Goal: Information Seeking & Learning: Learn about a topic

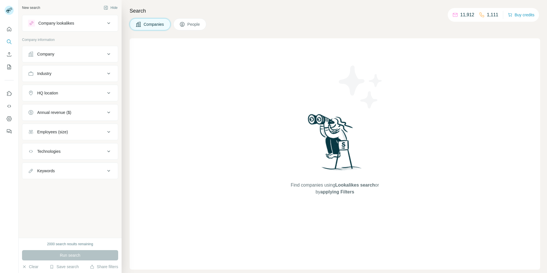
click at [61, 55] on div "Company" at bounding box center [66, 54] width 77 height 6
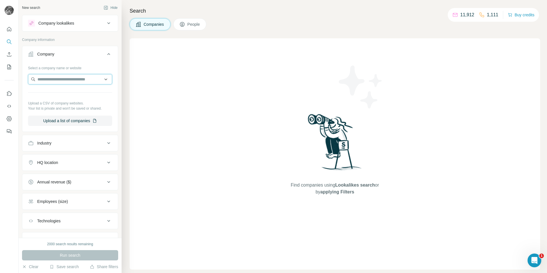
click at [63, 79] on input "text" at bounding box center [70, 79] width 84 height 10
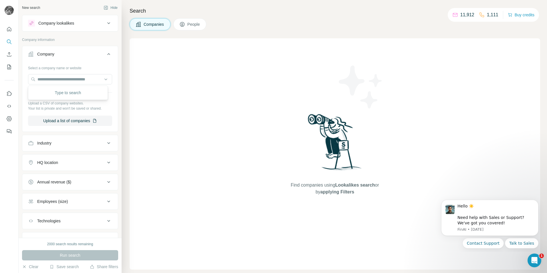
click at [66, 21] on div "Company lookalikes" at bounding box center [56, 23] width 36 height 6
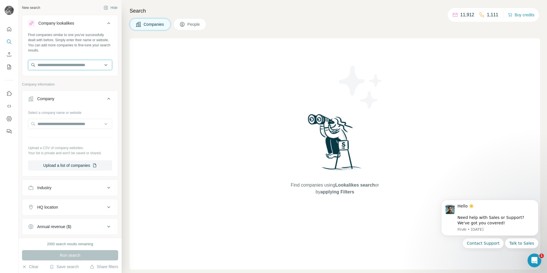
click at [55, 66] on input "text" at bounding box center [70, 65] width 84 height 10
paste input "**********"
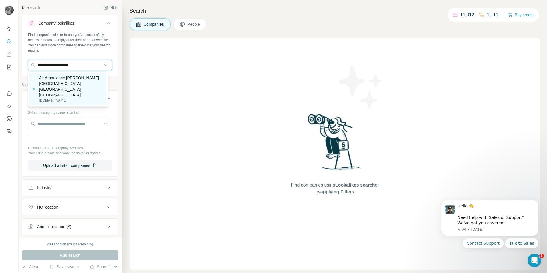
type input "**********"
click at [77, 85] on p "Air Ambulance [PERSON_NAME][GEOGRAPHIC_DATA] [GEOGRAPHIC_DATA] [GEOGRAPHIC_DATA]" at bounding box center [71, 86] width 64 height 23
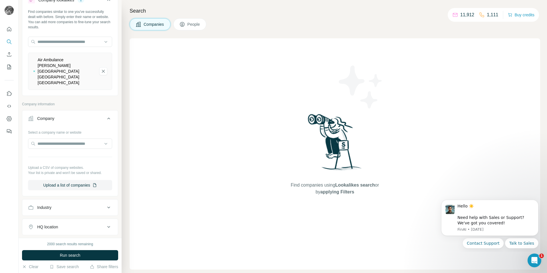
scroll to position [86, 0]
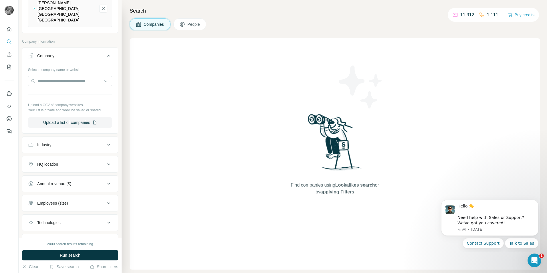
click at [109, 49] on button "Company" at bounding box center [69, 57] width 95 height 16
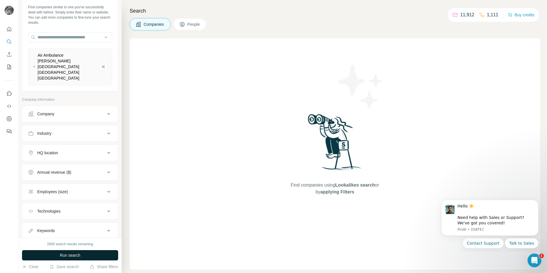
click at [76, 255] on span "Run search" at bounding box center [70, 255] width 21 height 6
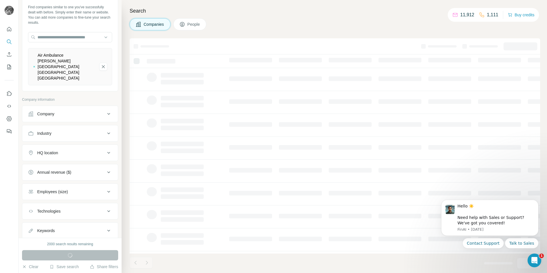
click at [106, 149] on icon at bounding box center [108, 152] width 7 height 7
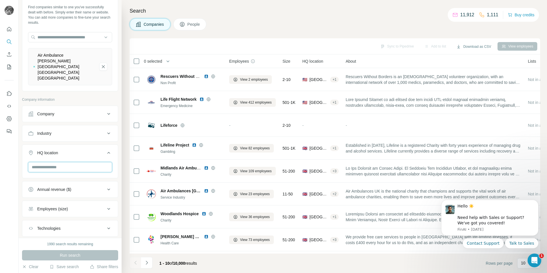
click at [59, 162] on input "text" at bounding box center [70, 167] width 84 height 10
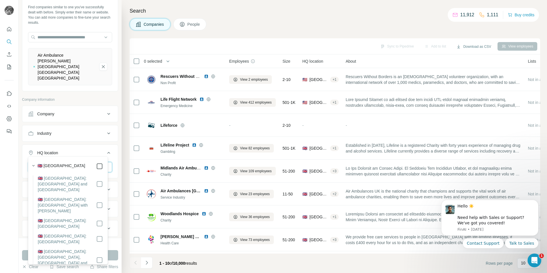
type input "**********"
click at [13, 167] on div at bounding box center [9, 136] width 19 height 273
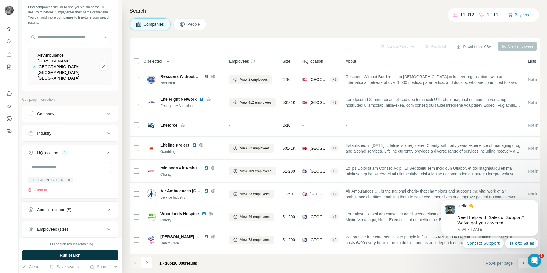
click at [51, 146] on button "HQ location 1" at bounding box center [69, 154] width 95 height 16
click at [68, 150] on div "1" at bounding box center [64, 152] width 7 height 5
click at [69, 150] on div "HQ location 1" at bounding box center [66, 153] width 77 height 6
click at [68, 250] on button "Run search" at bounding box center [70, 255] width 96 height 10
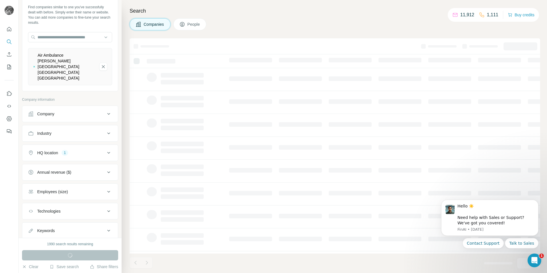
click at [97, 130] on div "Industry" at bounding box center [66, 133] width 77 height 6
click at [81, 144] on input at bounding box center [67, 147] width 71 height 6
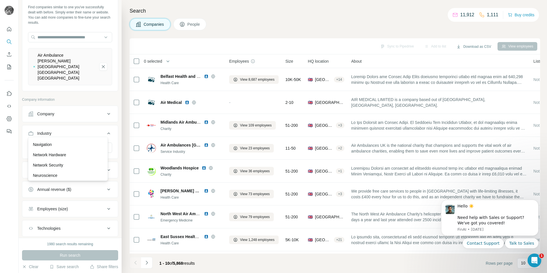
scroll to position [4064, 0]
click at [40, 141] on p "Non Profit" at bounding box center [42, 139] width 18 height 6
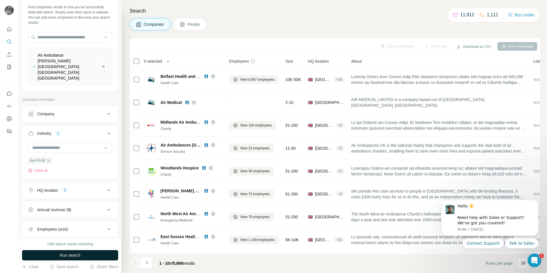
click at [75, 256] on span "Run search" at bounding box center [70, 255] width 21 height 6
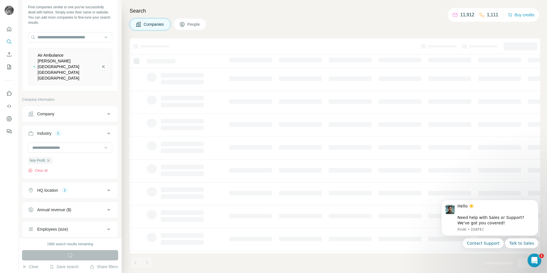
click at [108, 126] on button "Industry 1" at bounding box center [69, 134] width 95 height 16
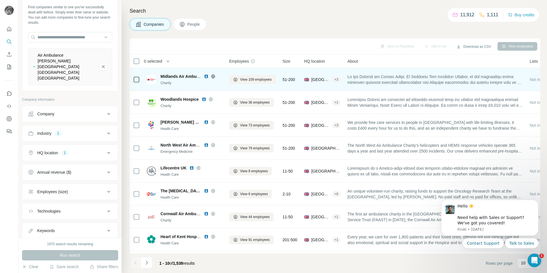
click at [205, 76] on img at bounding box center [206, 76] width 5 height 5
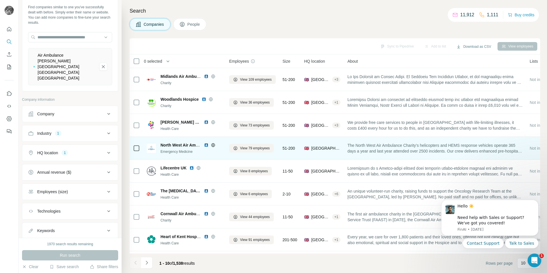
click at [206, 144] on img at bounding box center [206, 145] width 5 height 5
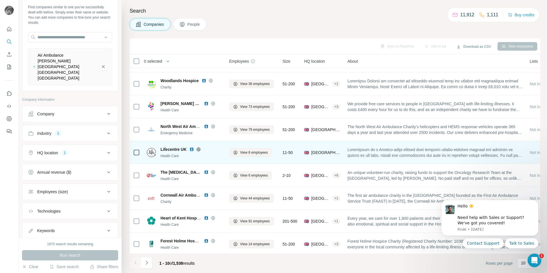
scroll to position [29, 0]
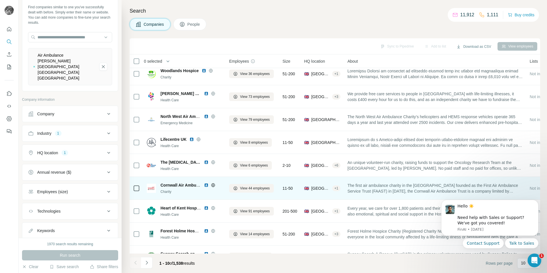
click at [206, 186] on img at bounding box center [206, 185] width 5 height 5
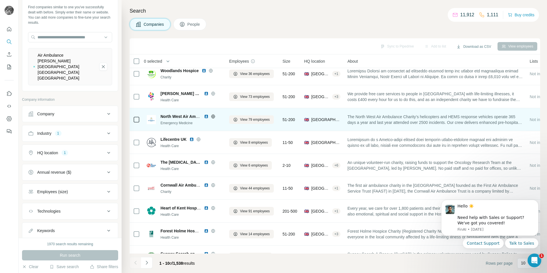
scroll to position [46, 0]
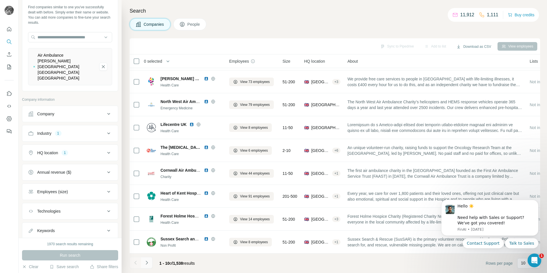
click at [145, 262] on icon "Navigate to next page" at bounding box center [147, 263] width 6 height 6
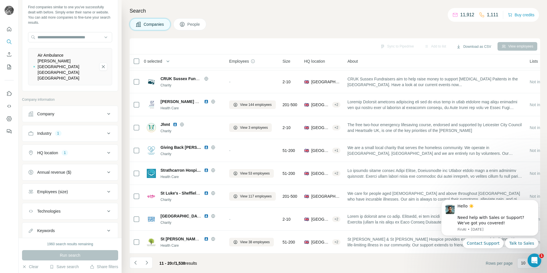
click at [50, 97] on p "Company information" at bounding box center [70, 99] width 96 height 5
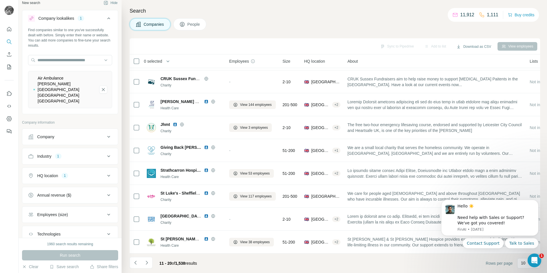
scroll to position [0, 0]
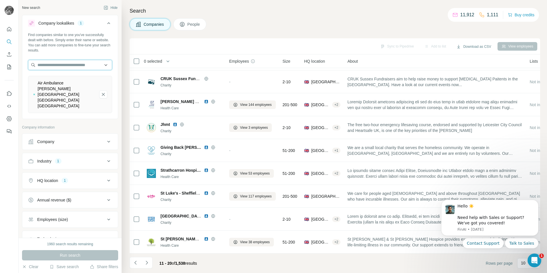
click at [70, 66] on input "text" at bounding box center [70, 65] width 84 height 10
click at [68, 67] on input "text" at bounding box center [70, 65] width 84 height 10
click at [71, 135] on button "Company" at bounding box center [69, 142] width 95 height 14
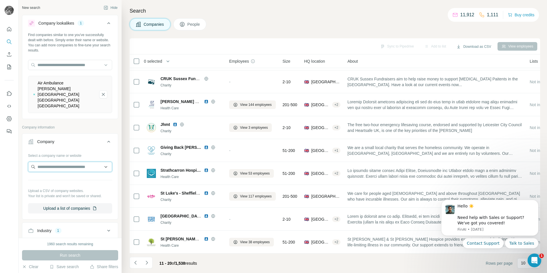
click at [58, 161] on input "text" at bounding box center [70, 166] width 84 height 10
type input "**********"
click at [61, 257] on div "Run search" at bounding box center [70, 255] width 96 height 10
drag, startPoint x: 61, startPoint y: 257, endPoint x: 70, endPoint y: 155, distance: 102.4
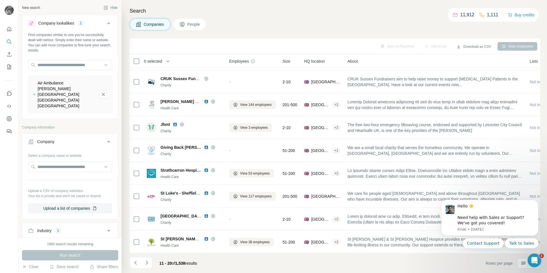
click at [70, 161] on div at bounding box center [70, 166] width 84 height 11
click at [99, 139] on div "Company" at bounding box center [66, 142] width 77 height 6
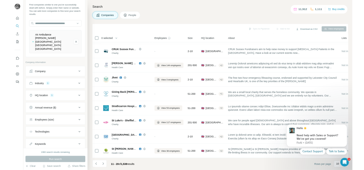
scroll to position [28, 0]
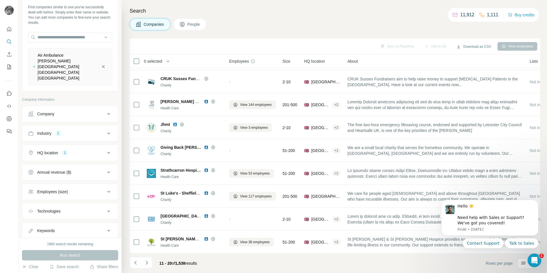
click at [57, 228] on div "Keywords" at bounding box center [66, 231] width 77 height 6
click at [51, 240] on input "text" at bounding box center [64, 245] width 73 height 10
type input "**********"
click at [84, 258] on button "Run search" at bounding box center [70, 255] width 96 height 10
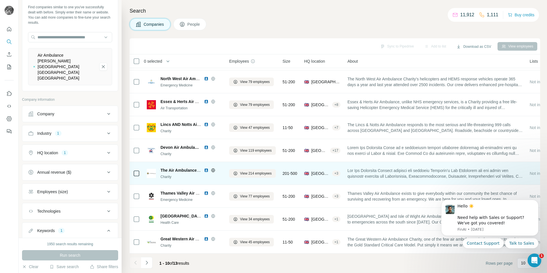
click at [204, 168] on img at bounding box center [206, 170] width 5 height 5
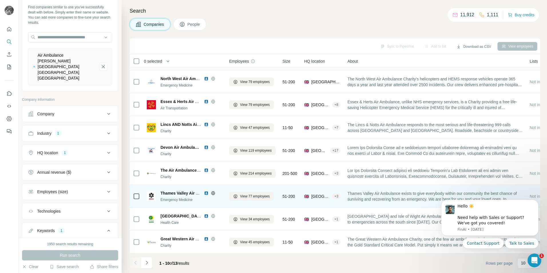
click at [206, 191] on img at bounding box center [206, 193] width 5 height 5
